Goal: Information Seeking & Learning: Learn about a topic

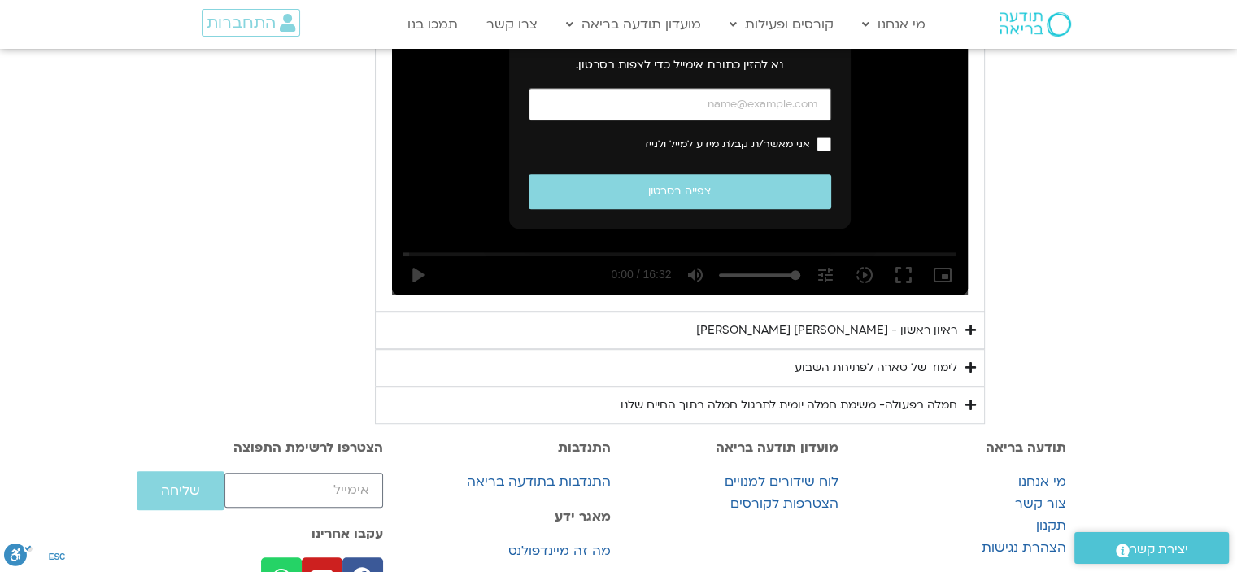
scroll to position [1044, 0]
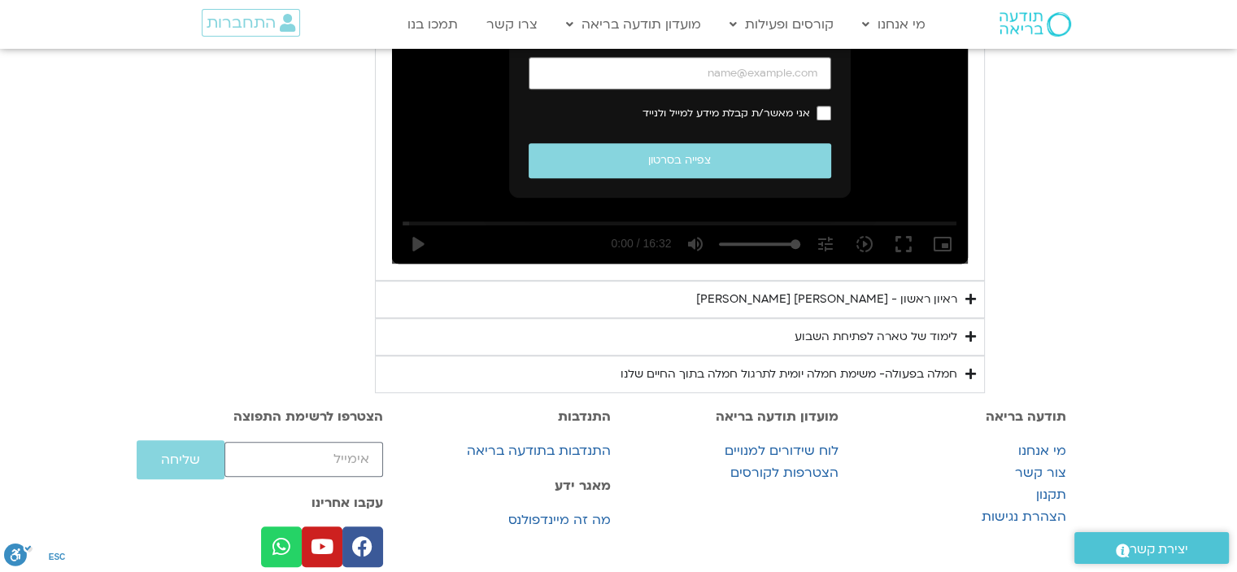
click at [877, 293] on div "ראיון ראשון - [PERSON_NAME] [PERSON_NAME]" at bounding box center [826, 299] width 261 height 20
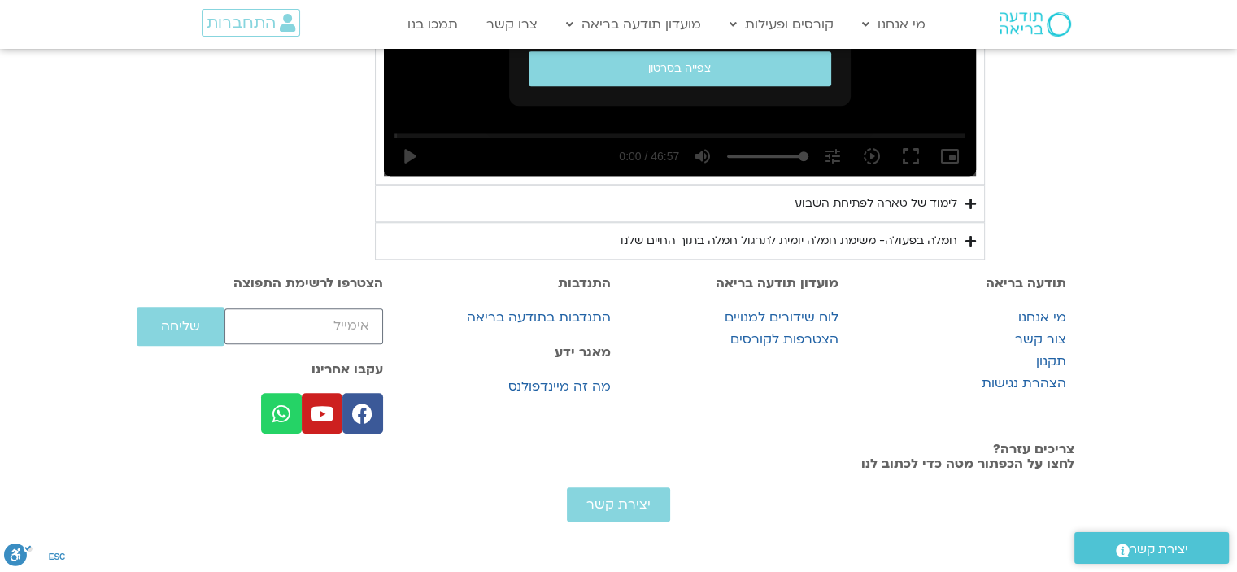
scroll to position [1551, 0]
click at [876, 193] on div "לימוד של טארה לפתיחת השבוע" at bounding box center [875, 203] width 163 height 20
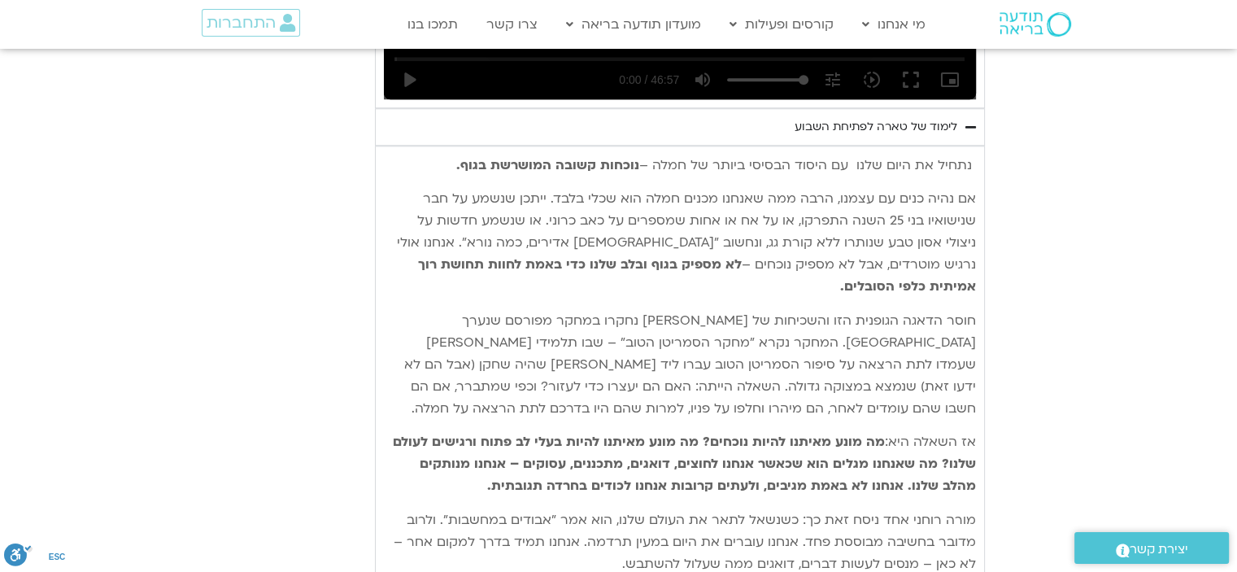
scroll to position [1632, 0]
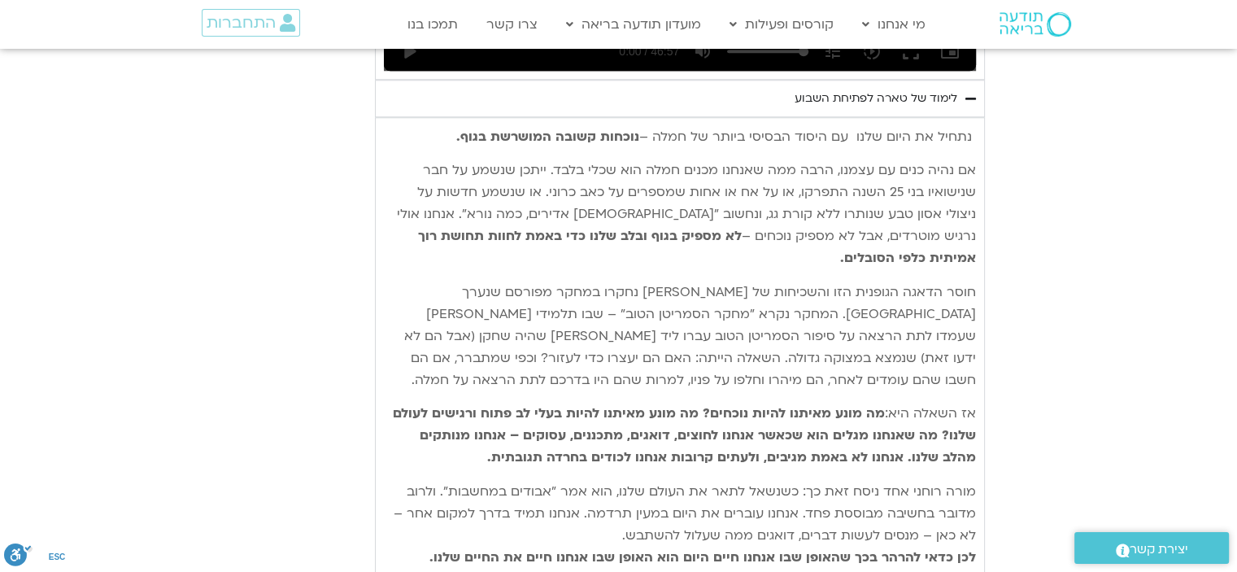
click at [972, 283] on span "חוסר הדאגה הגופנית הזו והשכיחות של [PERSON_NAME] נחקרו במחקר מפורסם שנערך [GEOG…" at bounding box center [690, 336] width 572 height 106
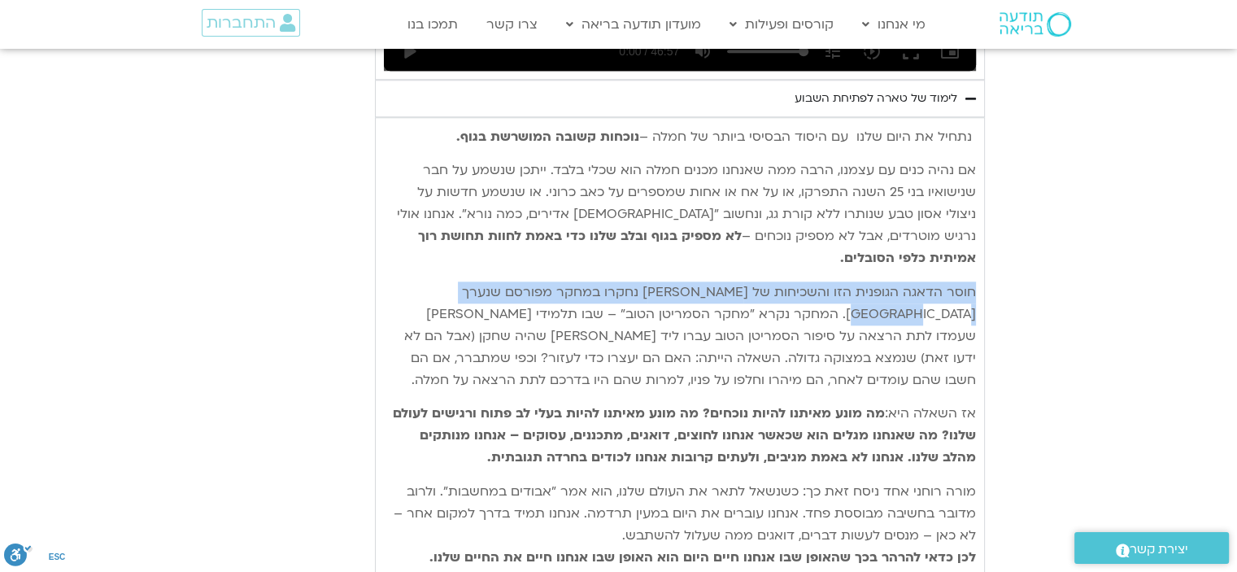
drag, startPoint x: 974, startPoint y: 267, endPoint x: 395, endPoint y: 279, distance: 579.0
click at [395, 281] on p "חוסר הדאגה הגופנית הזו והשכיחות של [PERSON_NAME] נחקרו במחקר מפורסם שנערך [GEOG…" at bounding box center [680, 336] width 592 height 110
click at [920, 283] on span "חוסר הדאגה הגופנית הזו והשכיחות של [PERSON_NAME] נחקרו במחקר מפורסם שנערך [GEOG…" at bounding box center [690, 336] width 572 height 106
click at [919, 283] on span "חוסר הדאגה הגופנית הזו והשכיחות של [PERSON_NAME] נחקרו במחקר מפורסם שנערך [GEOG…" at bounding box center [690, 336] width 572 height 106
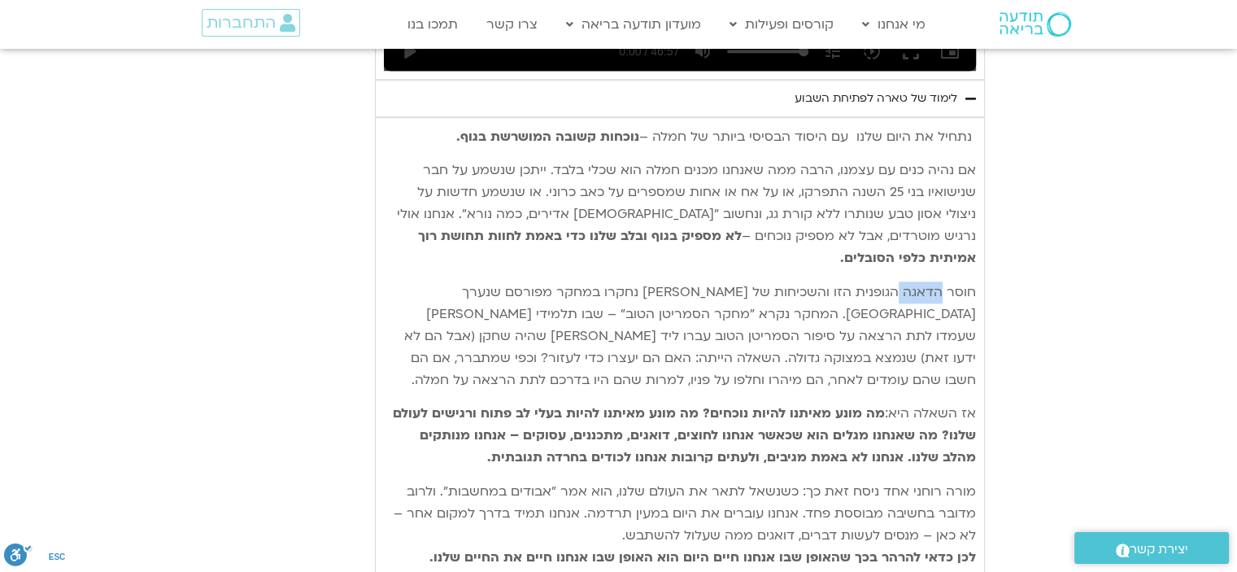
click at [919, 283] on span "חוסר הדאגה הגופנית הזו והשכיחות של [PERSON_NAME] נחקרו במחקר מפורסם שנערך [GEOG…" at bounding box center [690, 336] width 572 height 106
click at [973, 283] on span "חוסר הדאגה הגופנית הזו והשכיחות של [PERSON_NAME] נחקרו במחקר מפורסם שנערך [GEOG…" at bounding box center [690, 336] width 572 height 106
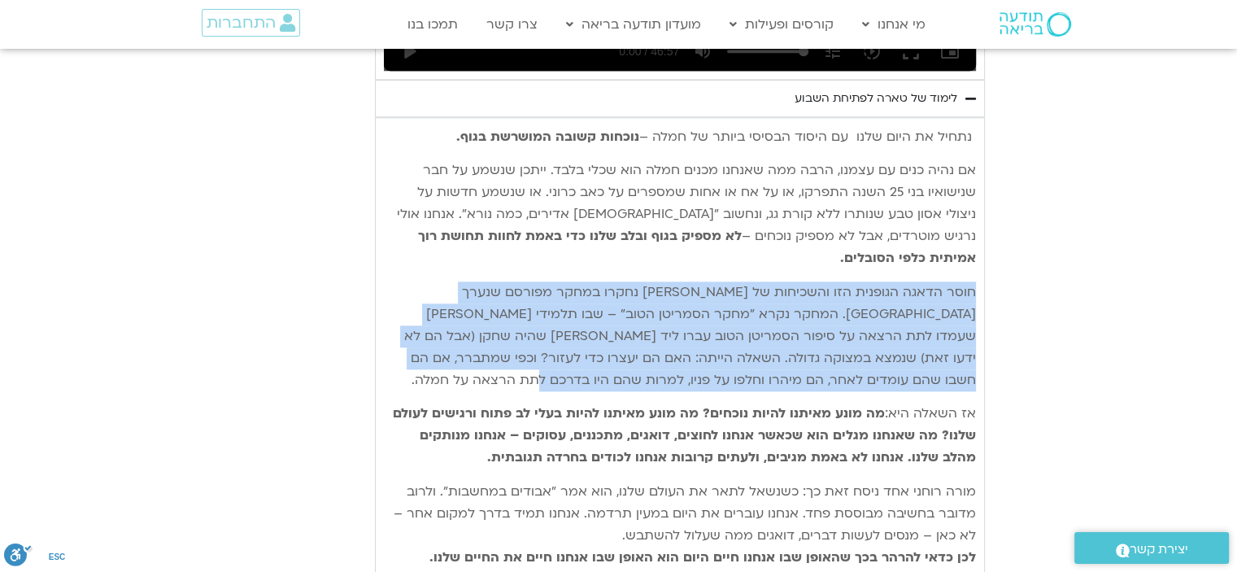
drag, startPoint x: 973, startPoint y: 266, endPoint x: 359, endPoint y: 359, distance: 620.9
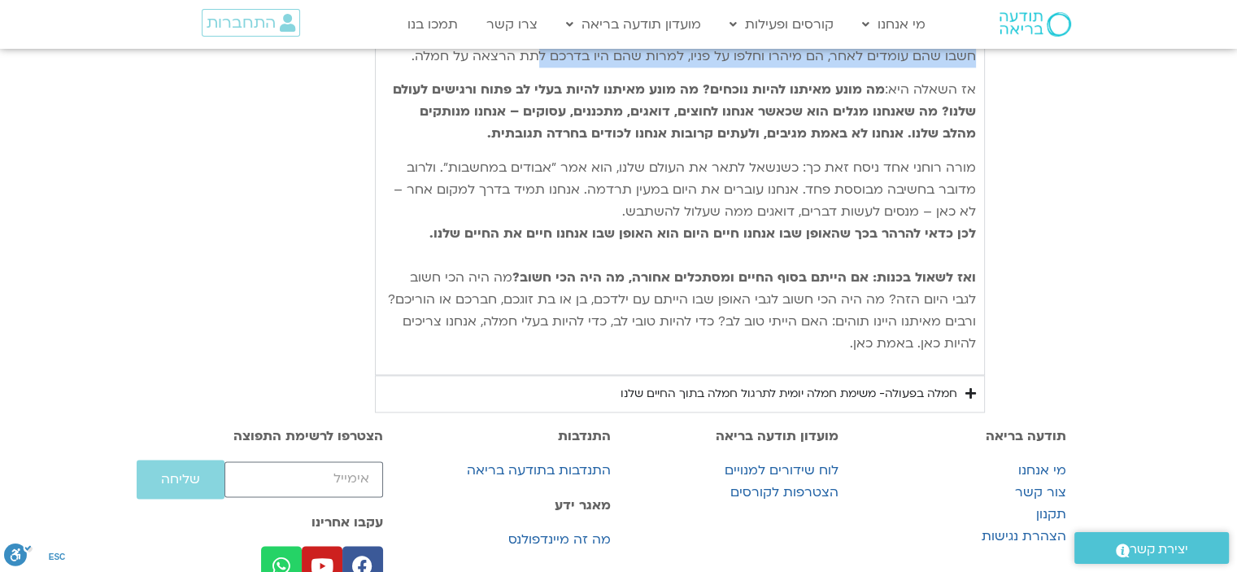
scroll to position [1958, 0]
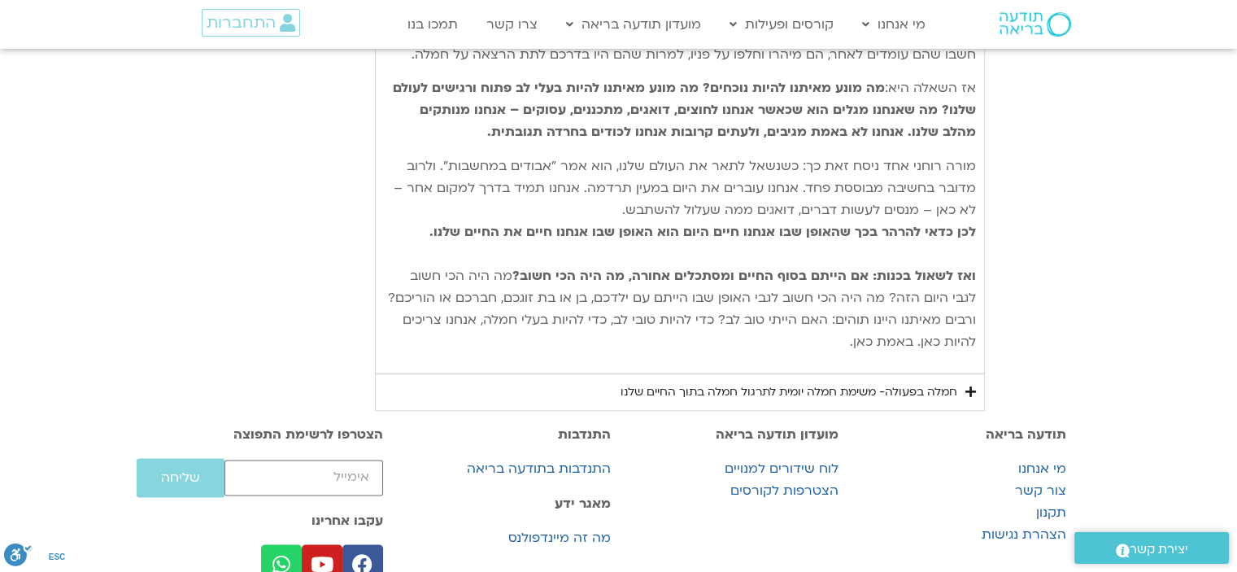
click at [898, 382] on div "חמלה בפעולה- משימת חמלה יומית לתרגול חמלה בתוך החיים שלנו" at bounding box center [788, 392] width 337 height 20
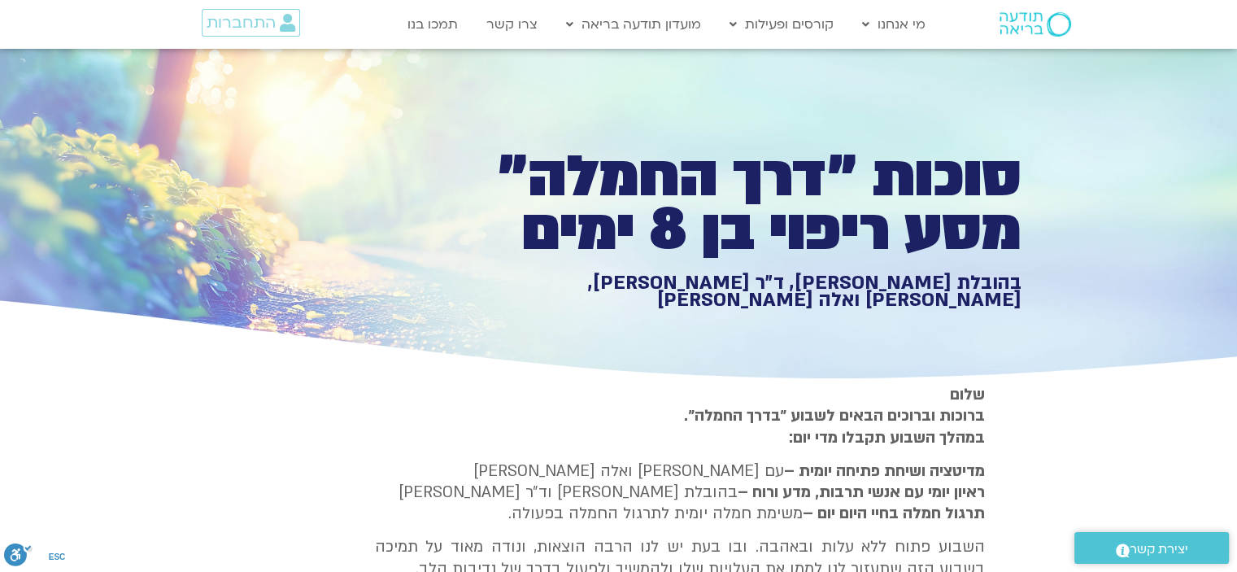
scroll to position [0, 0]
